Goal: Information Seeking & Learning: Learn about a topic

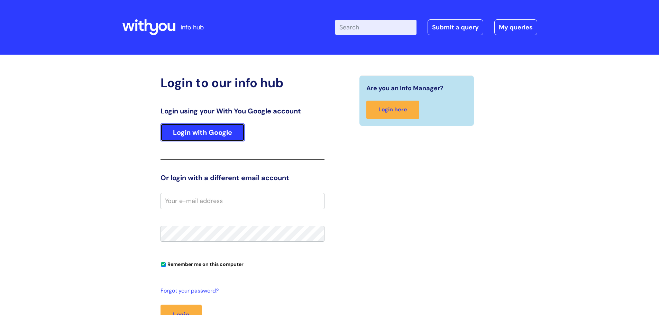
click at [183, 130] on link "Login with Google" at bounding box center [202, 132] width 84 height 18
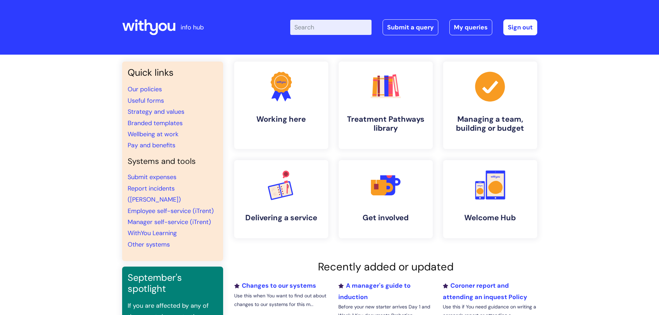
click at [326, 24] on input "Enter your search term here..." at bounding box center [330, 27] width 81 height 15
type input "sickness"
click button "Search" at bounding box center [0, 0] width 0 height 0
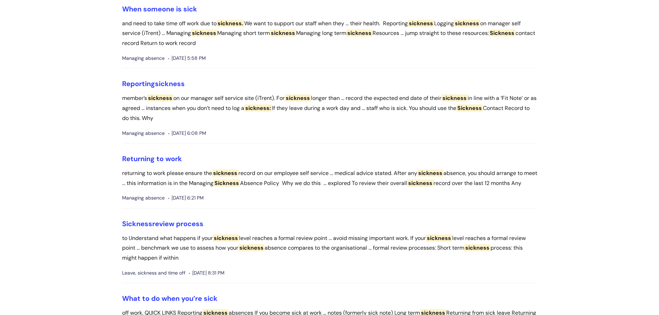
scroll to position [173, 0]
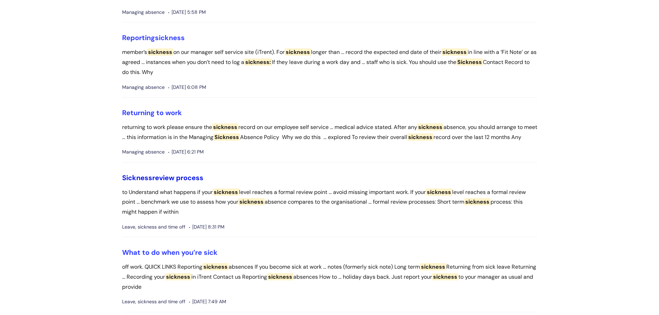
click at [172, 182] on link "Sickness review process" at bounding box center [162, 177] width 81 height 9
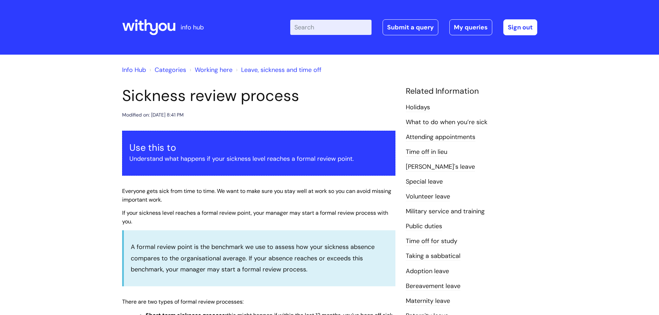
click at [317, 28] on input "Enter your search term here..." at bounding box center [330, 27] width 81 height 15
type input "short term sickness"
click button "Search" at bounding box center [0, 0] width 0 height 0
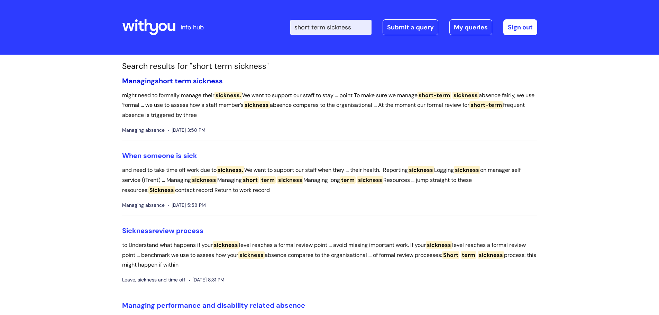
click at [209, 81] on span "sickness" at bounding box center [208, 80] width 30 height 9
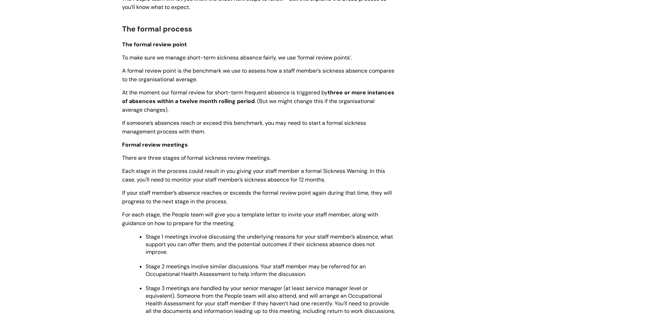
scroll to position [311, 0]
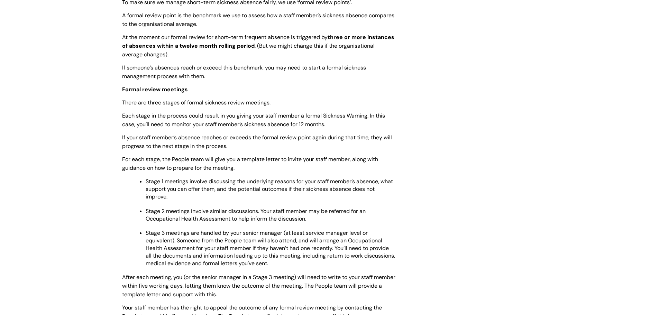
click at [354, 24] on p "A formal review point is the benchmark we use to assess how a staff member’s si…" at bounding box center [258, 19] width 273 height 17
